Goal: Find contact information: Find contact information

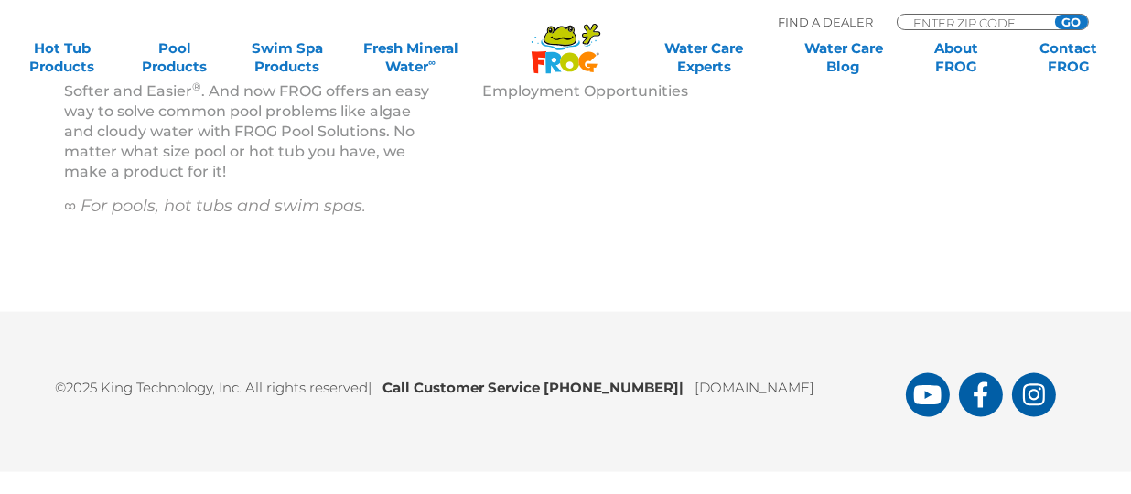
scroll to position [2620, 0]
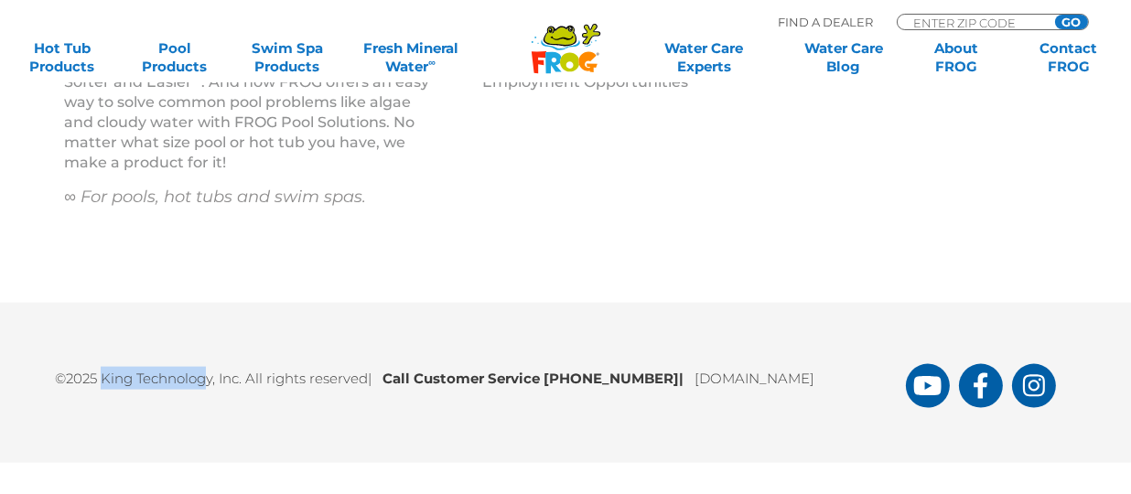
drag, startPoint x: 101, startPoint y: 376, endPoint x: 209, endPoint y: 369, distance: 108.2
click at [209, 369] on p "©2025 King Technology, Inc. All rights reserved | Call Customer Service [PHONE_…" at bounding box center [480, 374] width 851 height 32
click at [215, 406] on div "©2025 King Technology, Inc. All rights reserved | Call Customer Service [PHONE_…" at bounding box center [565, 383] width 1095 height 50
click at [728, 374] on link "[DOMAIN_NAME]" at bounding box center [755, 378] width 120 height 17
click at [774, 381] on link "[DOMAIN_NAME]" at bounding box center [755, 378] width 120 height 17
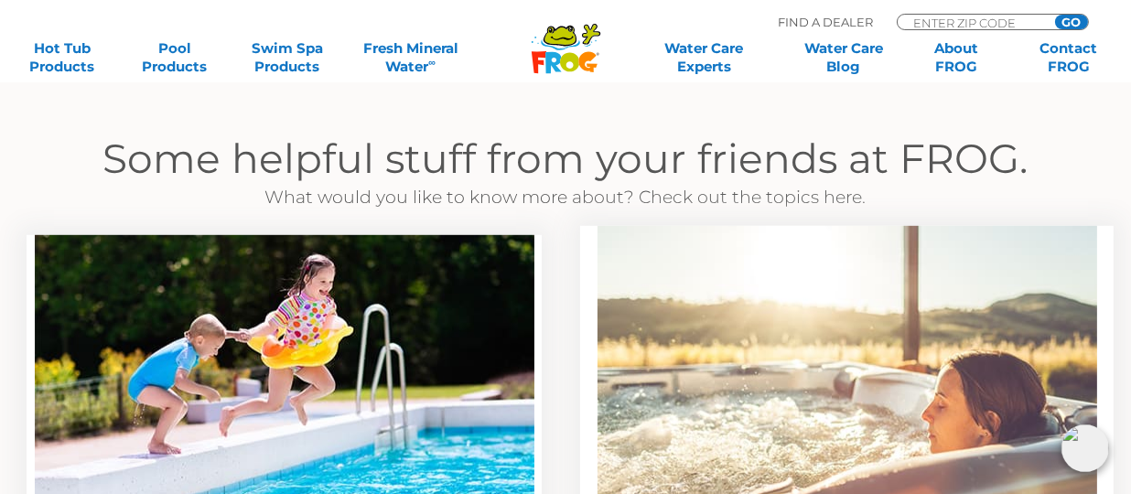
scroll to position [1278, 0]
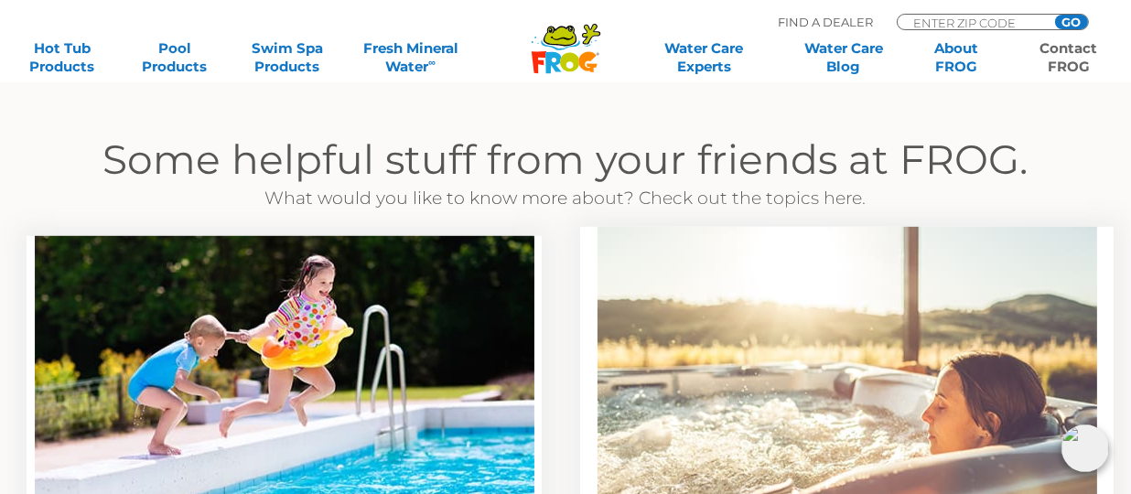
click at [1072, 64] on link "Contact FROG" at bounding box center [1069, 57] width 88 height 37
